Goal: Transaction & Acquisition: Purchase product/service

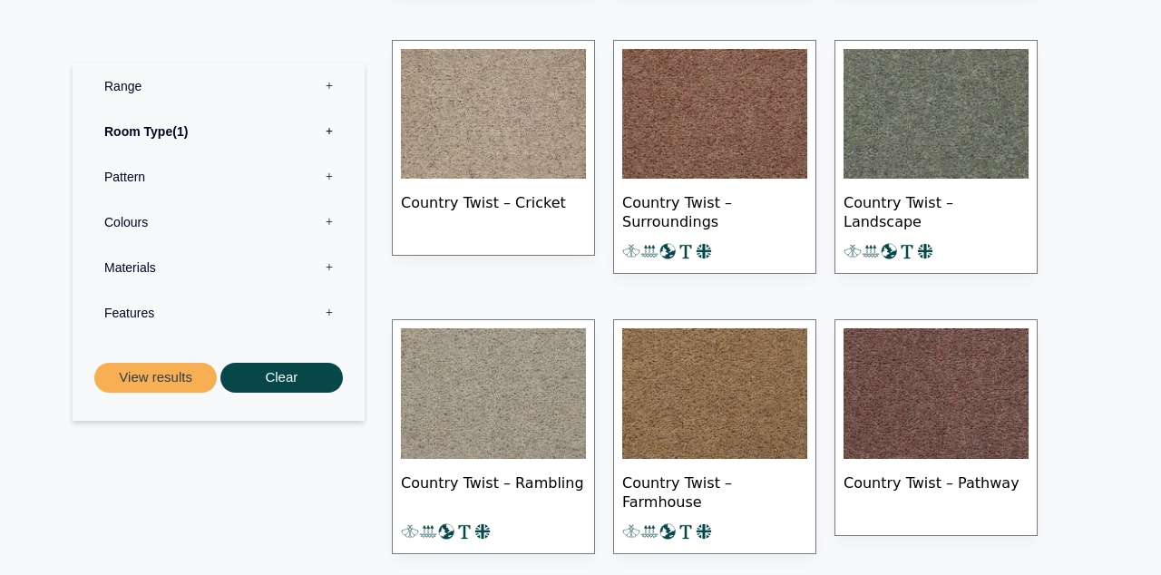
scroll to position [2513, 0]
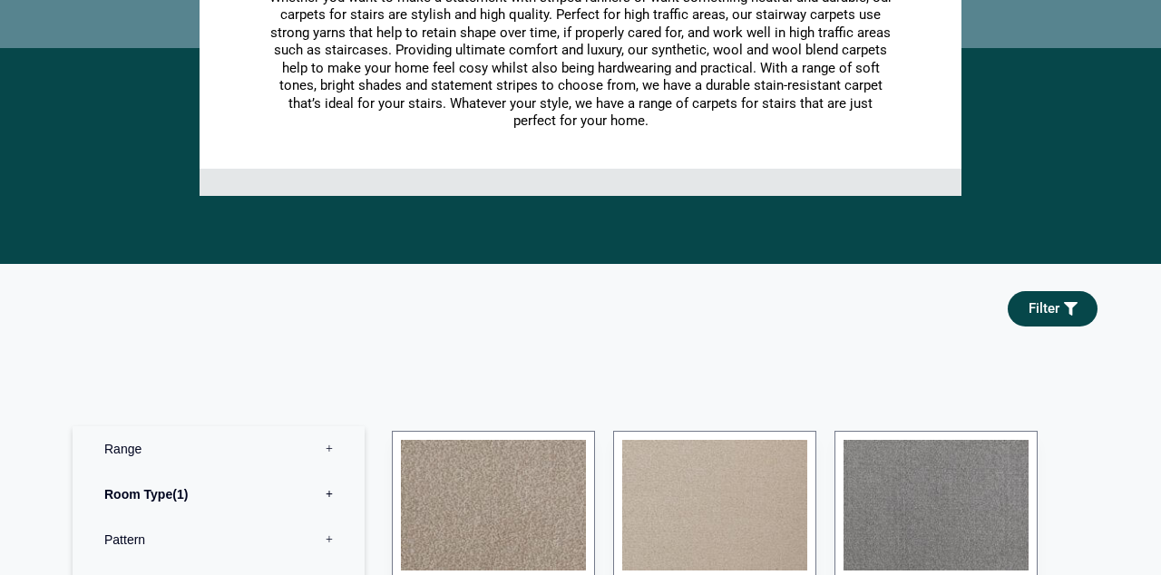
scroll to position [453, 0]
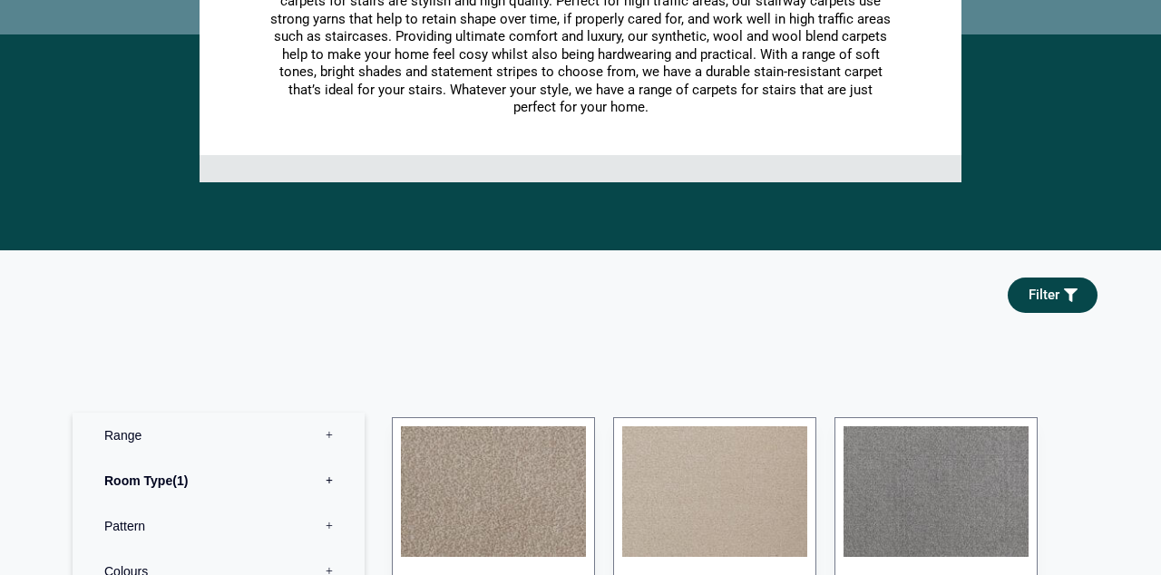
click at [332, 439] on label "Range 0" at bounding box center [218, 435] width 265 height 45
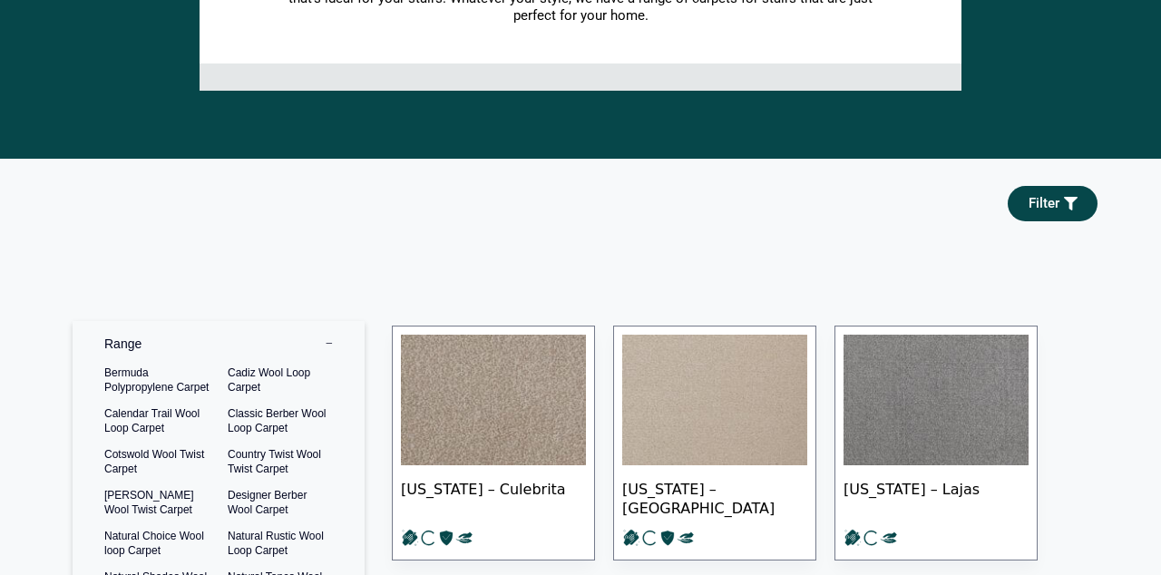
scroll to position [546, 0]
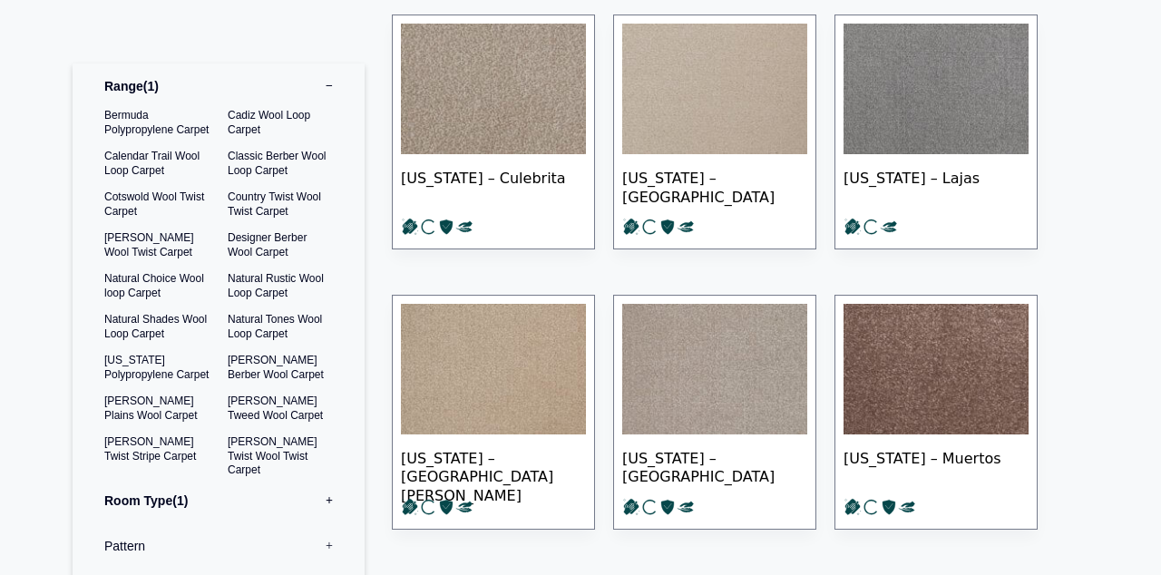
scroll to position [857, 0]
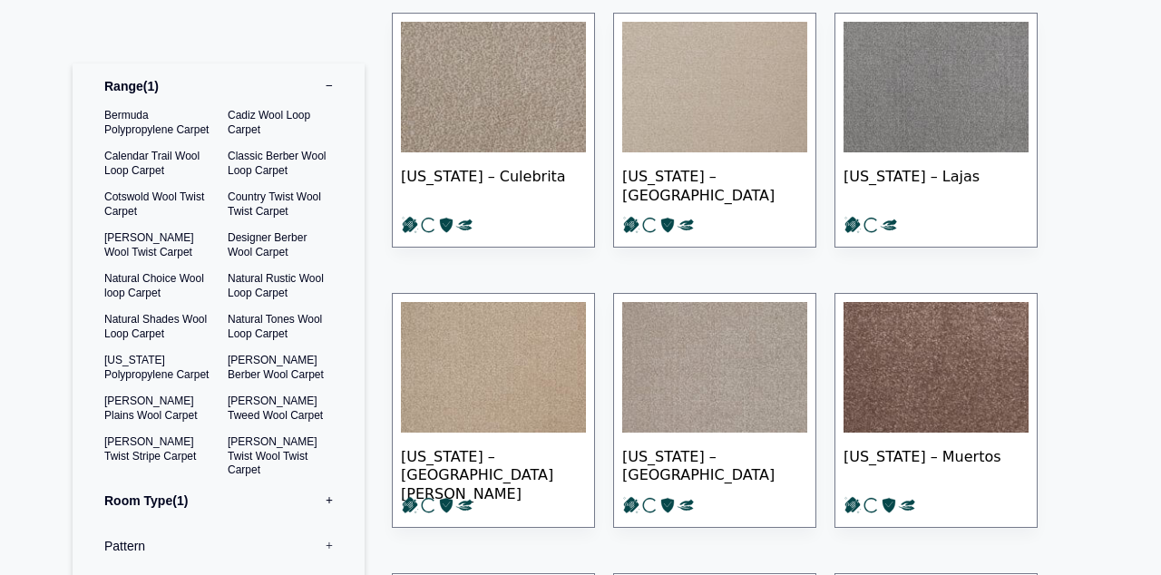
click at [315, 499] on label "Room Type 1" at bounding box center [218, 500] width 265 height 45
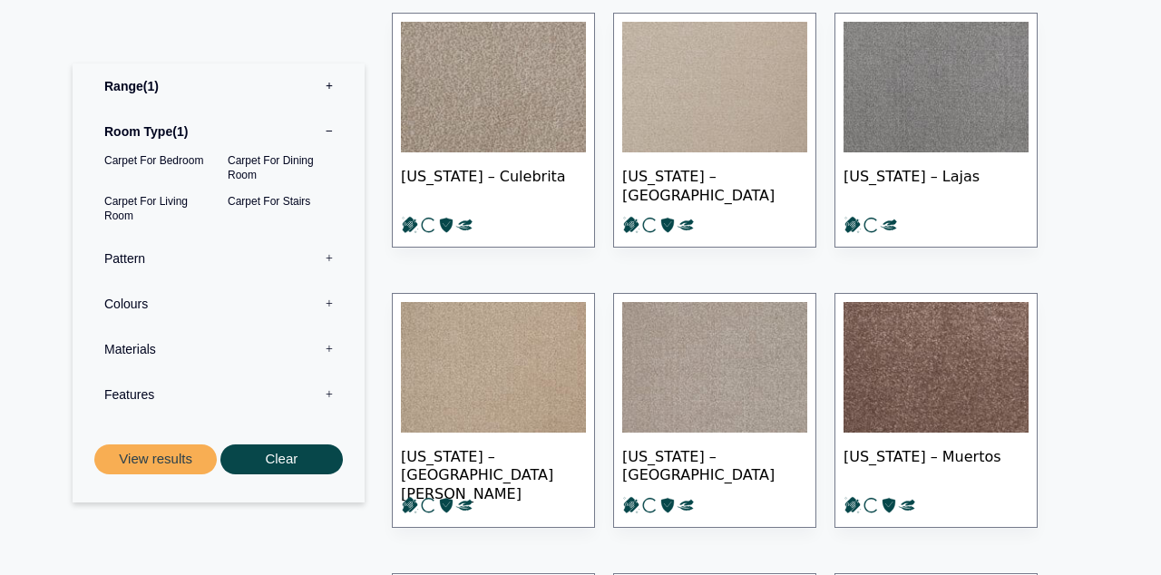
click at [322, 83] on label "Range 1" at bounding box center [218, 86] width 265 height 45
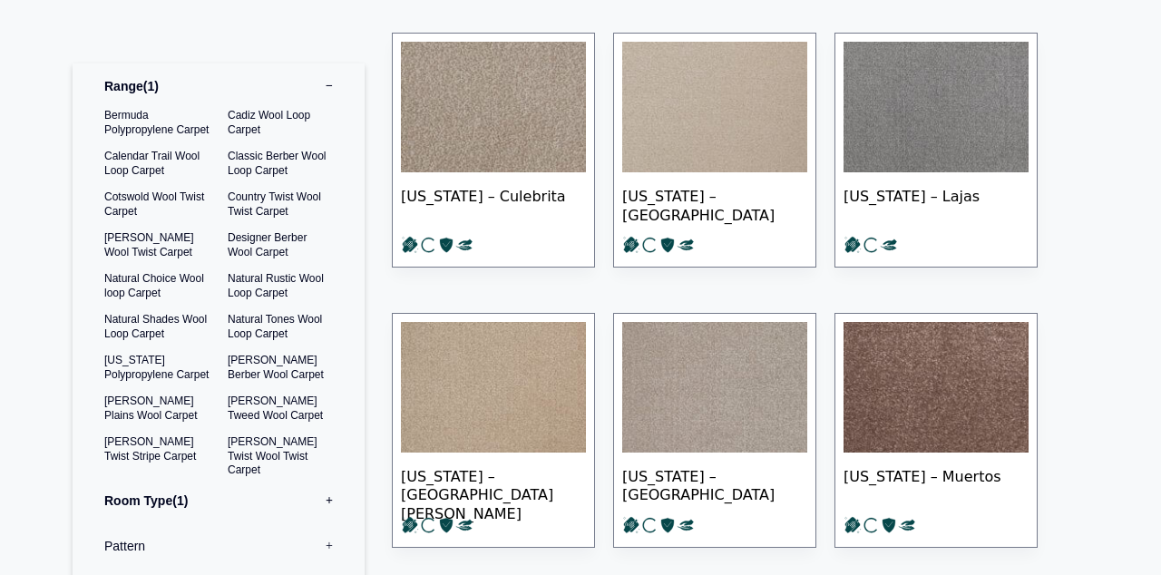
scroll to position [836, 0]
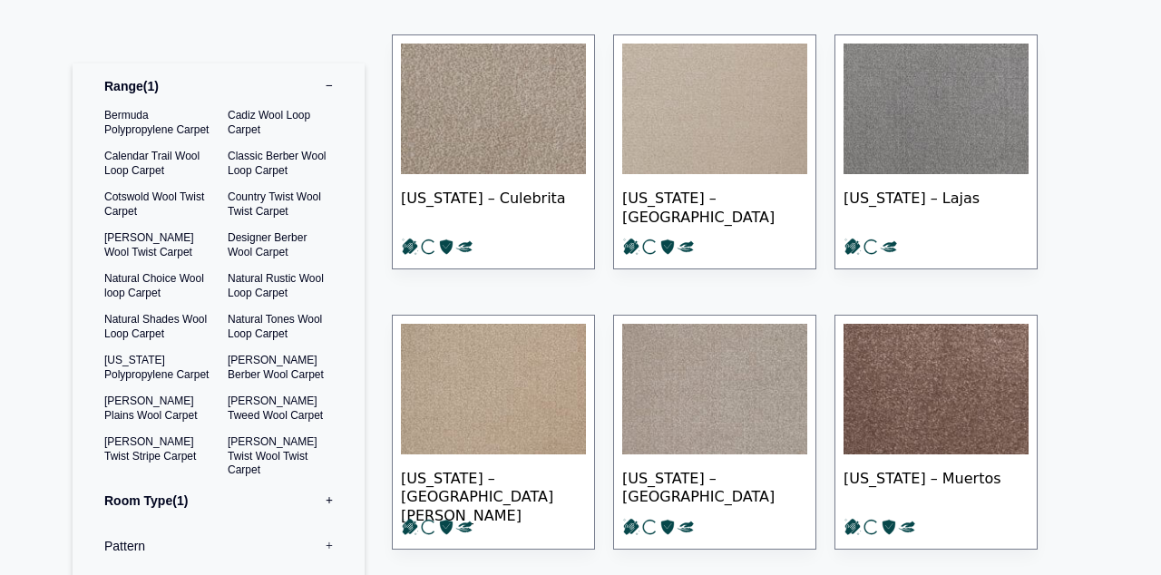
click at [891, 145] on img at bounding box center [936, 109] width 185 height 131
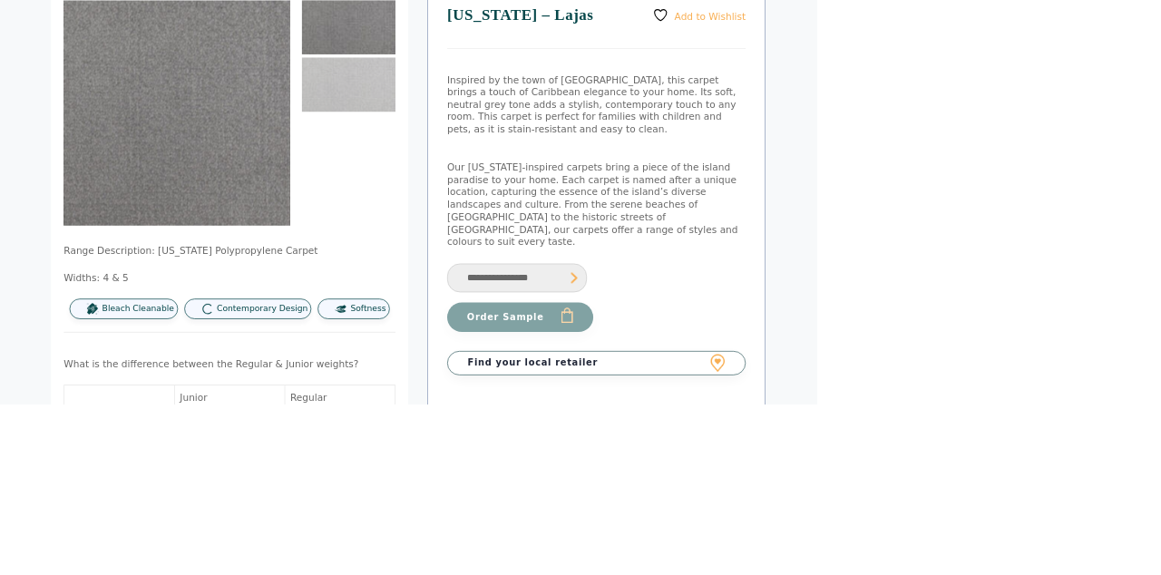
scroll to position [214, 0]
